Goal: Find specific page/section: Find specific page/section

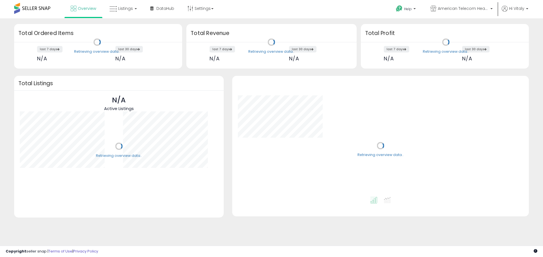
click at [128, 8] on span "Listings" at bounding box center [125, 9] width 15 height 6
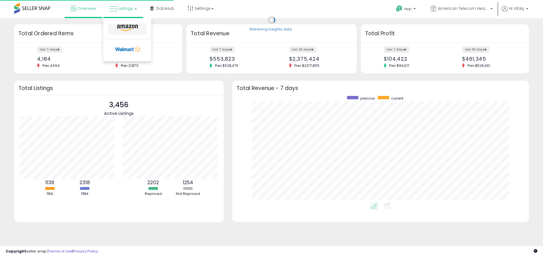
scroll to position [107, 285]
click at [127, 28] on icon at bounding box center [127, 27] width 25 height 7
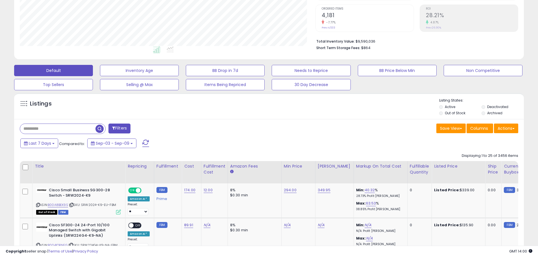
scroll to position [116, 296]
